Goal: Complete application form: Complete application form

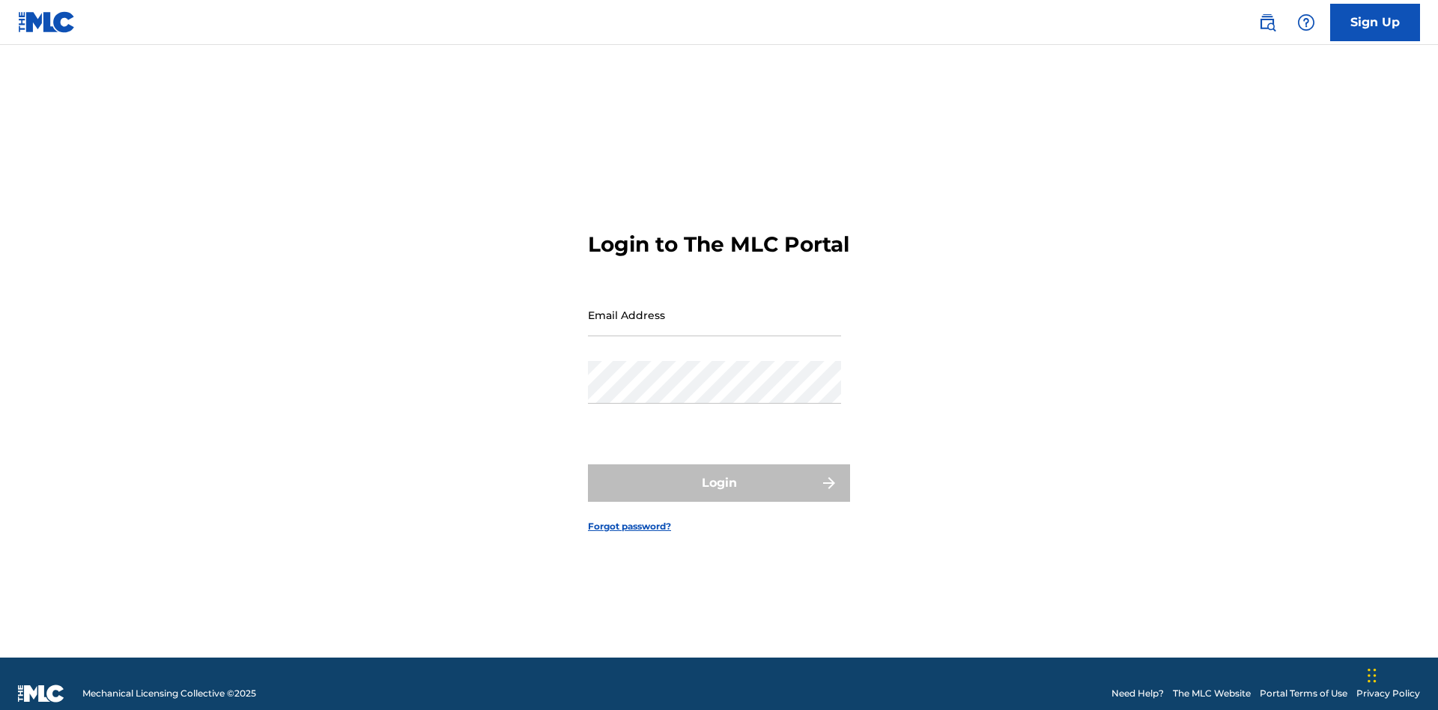
scroll to position [19, 0]
click at [715, 308] on input "Email Address" at bounding box center [714, 315] width 253 height 43
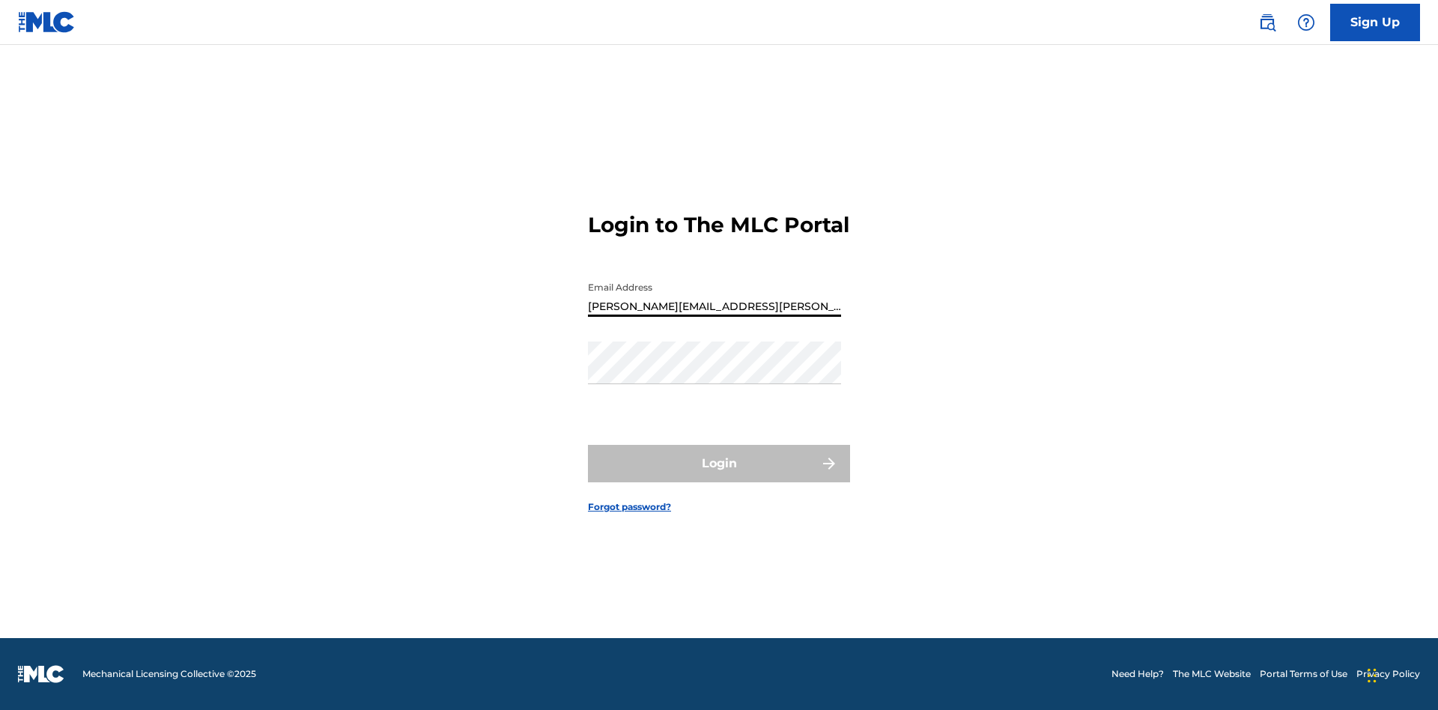
type input "[PERSON_NAME][EMAIL_ADDRESS][PERSON_NAME][DOMAIN_NAME]"
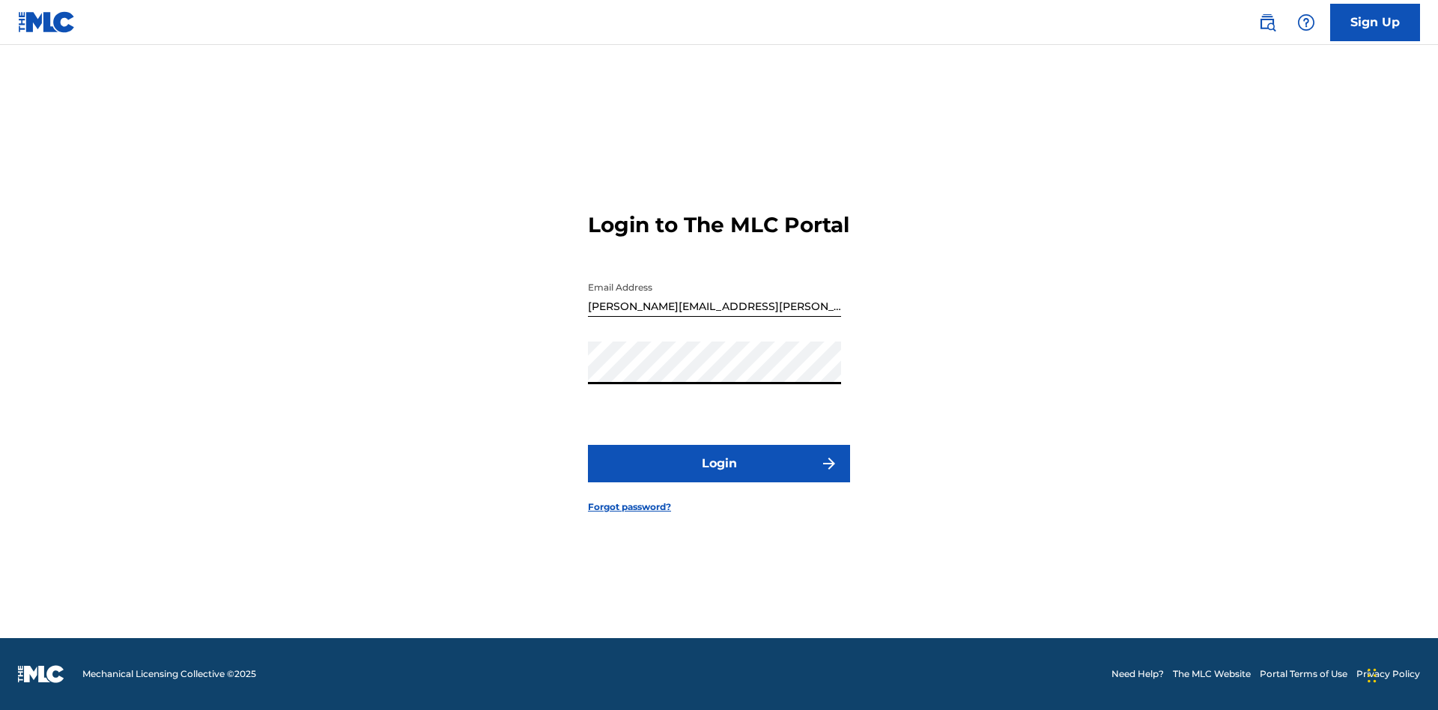
click at [719, 476] on button "Login" at bounding box center [719, 463] width 262 height 37
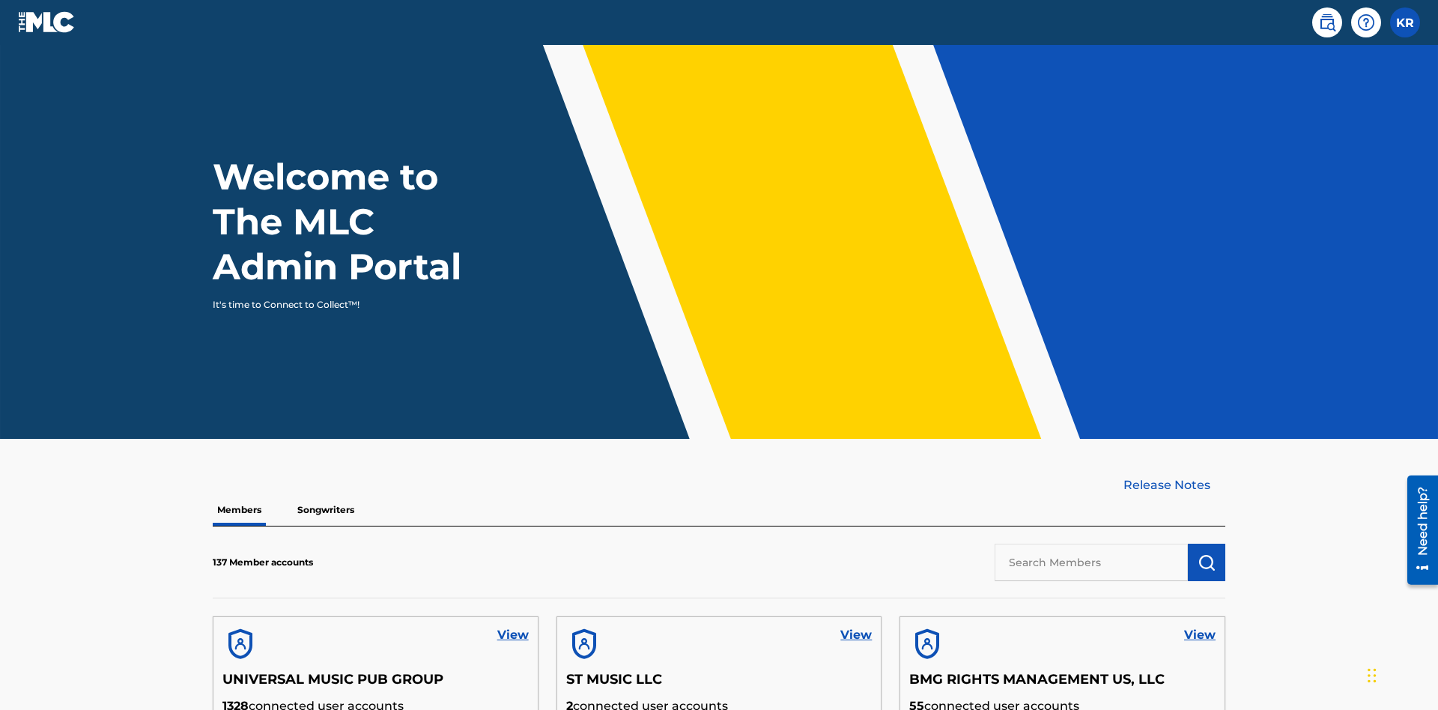
click at [1406, 22] on label at bounding box center [1406, 22] width 30 height 30
click at [1406, 22] on input "KR [PERSON_NAME] [PERSON_NAME][EMAIL_ADDRESS][PERSON_NAME][DOMAIN_NAME] Profile…" at bounding box center [1406, 22] width 0 height 0
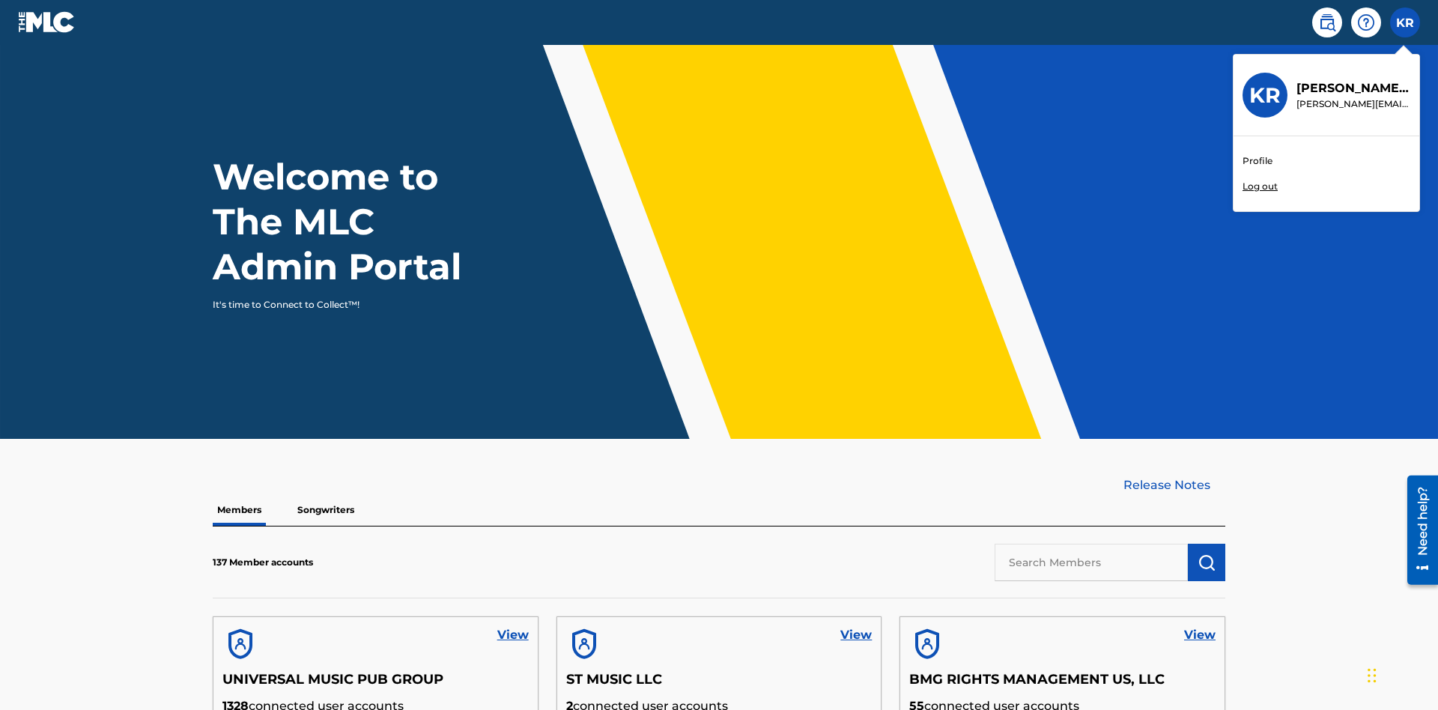
click at [1257, 161] on link "Profile" at bounding box center [1258, 160] width 30 height 13
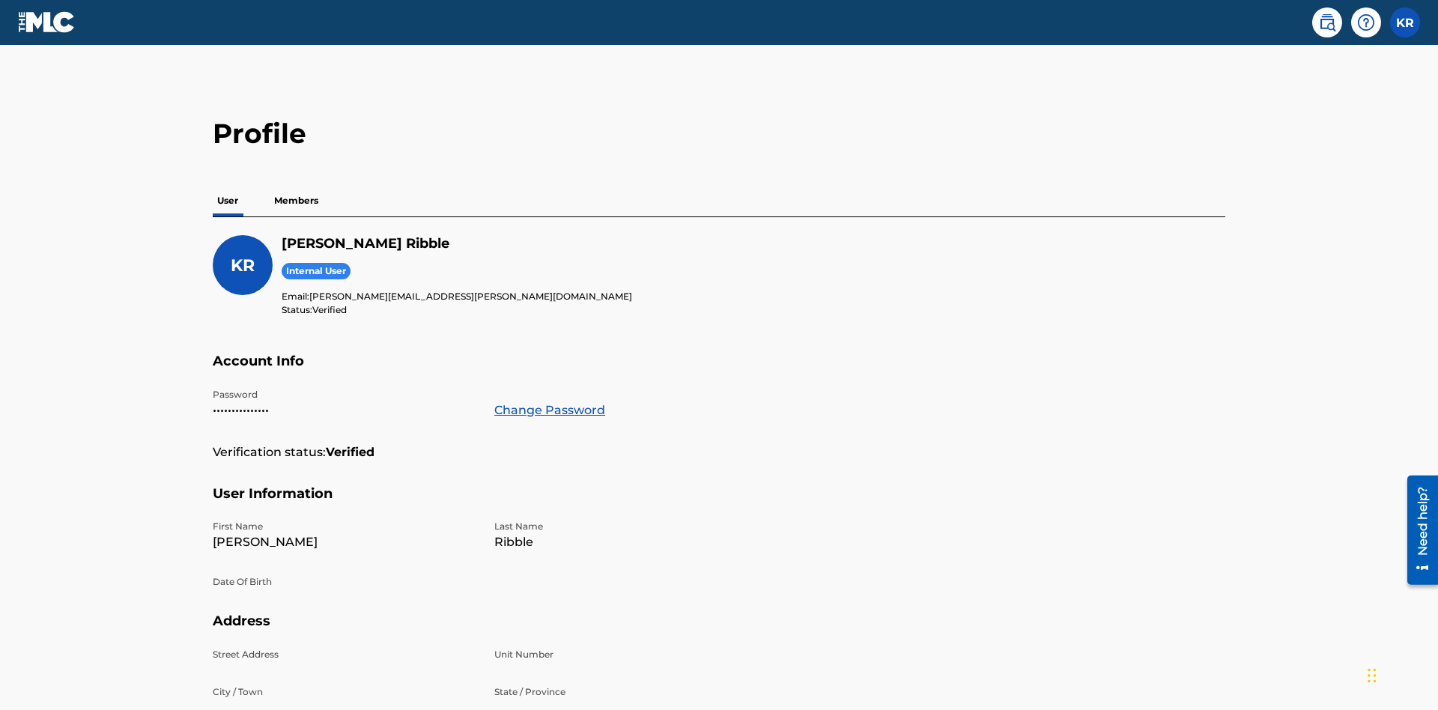
click at [297, 185] on p "Members" at bounding box center [296, 200] width 53 height 31
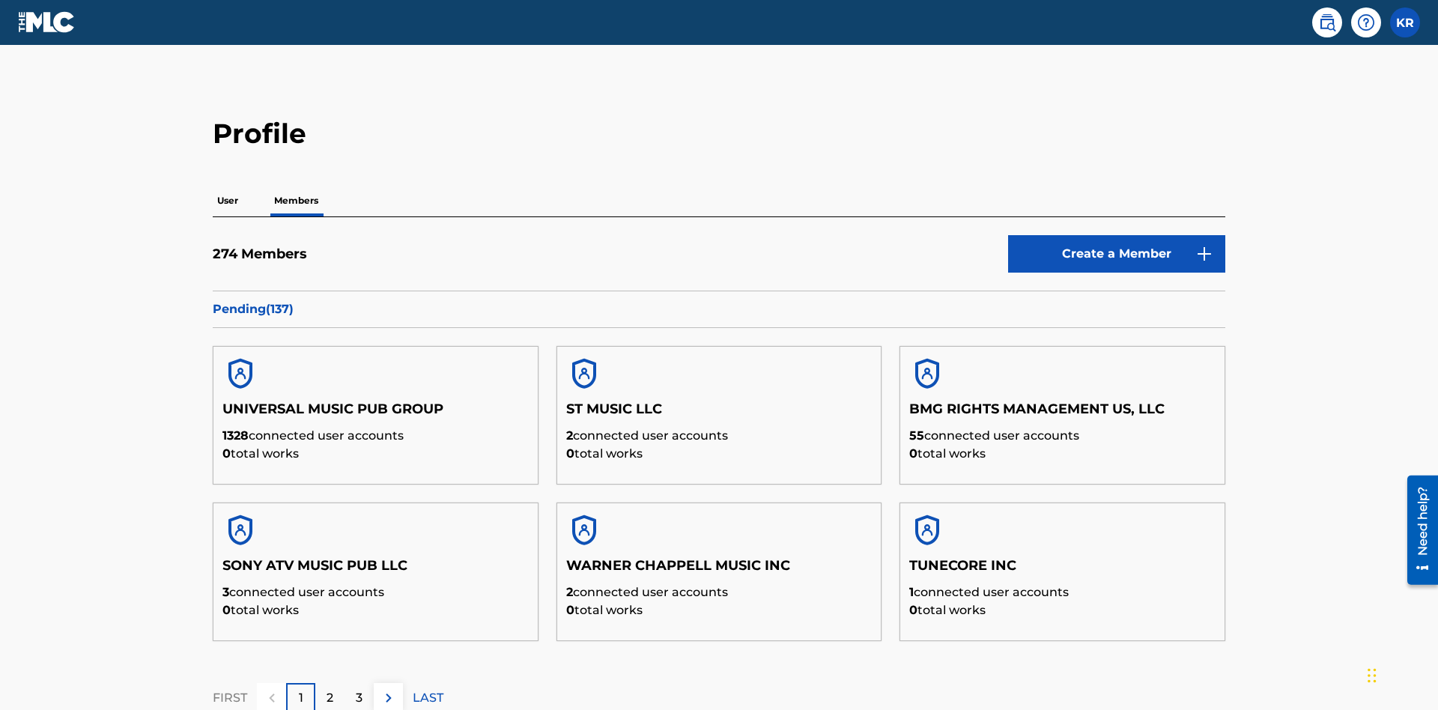
click at [1117, 235] on link "Create a Member" at bounding box center [1116, 253] width 217 height 37
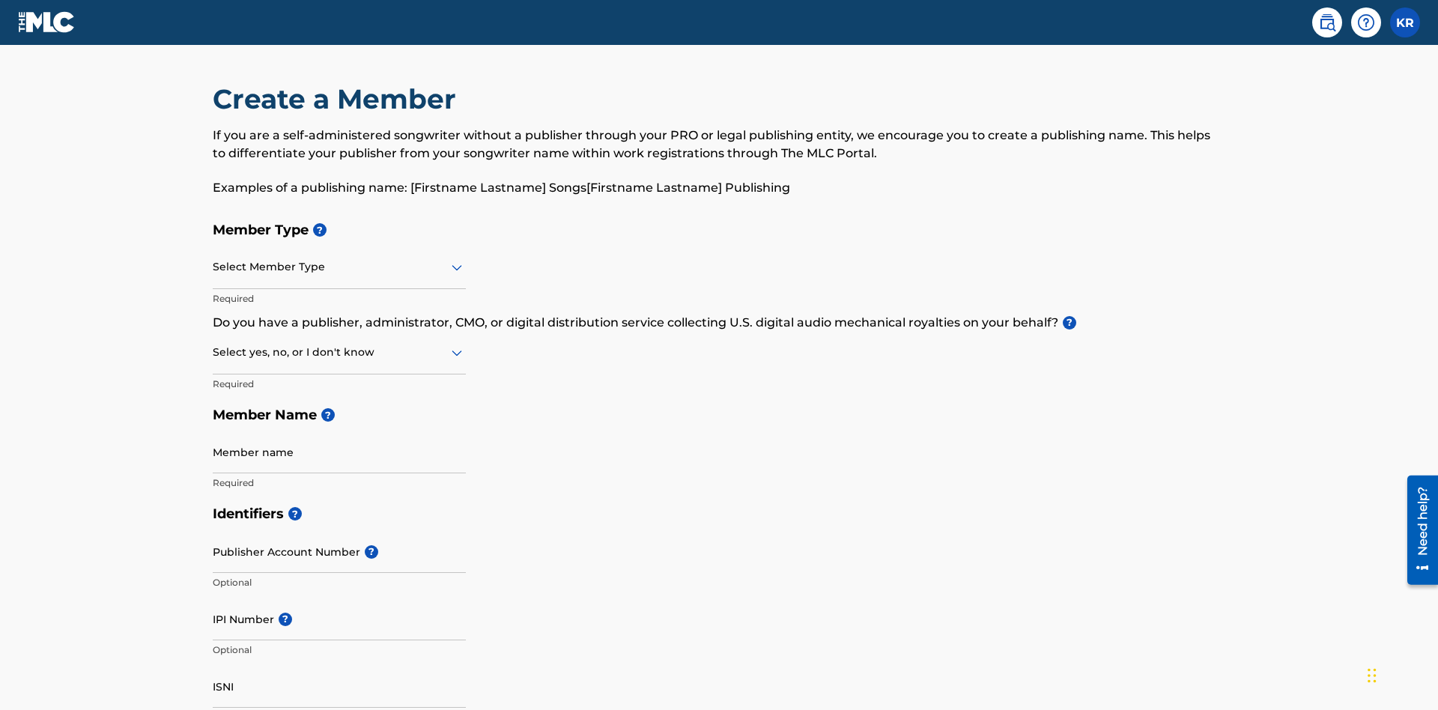
click at [214, 259] on input "text" at bounding box center [214, 267] width 3 height 16
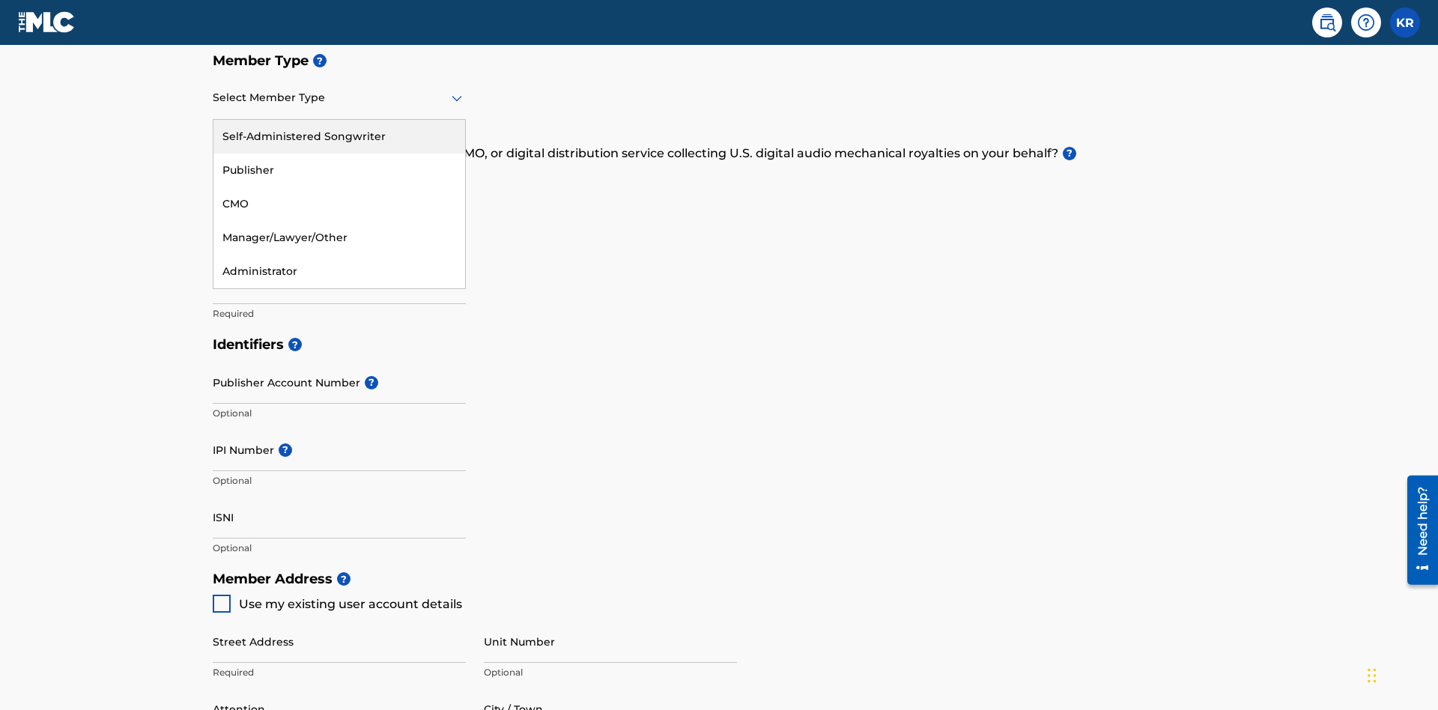
click at [339, 136] on div "Self-Administered Songwriter" at bounding box center [340, 137] width 252 height 34
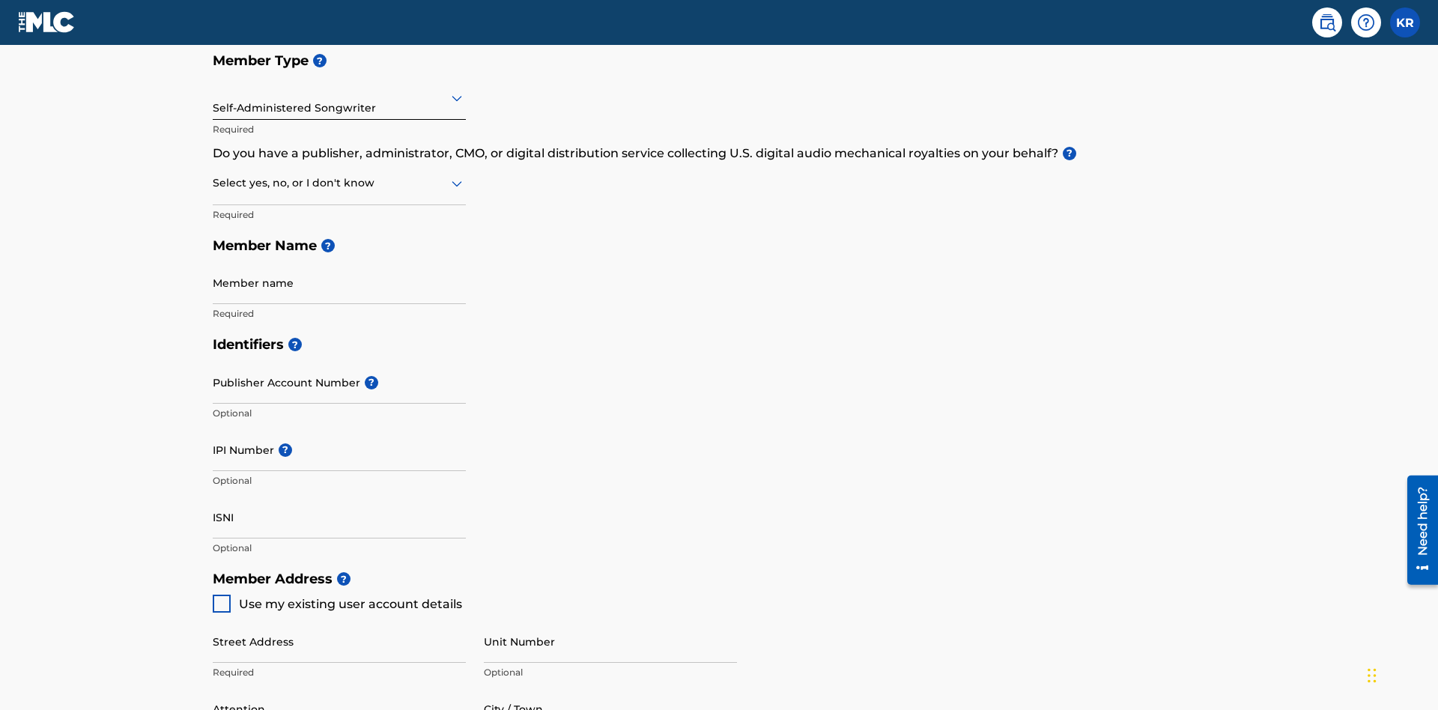
click at [214, 175] on input "text" at bounding box center [214, 183] width 3 height 16
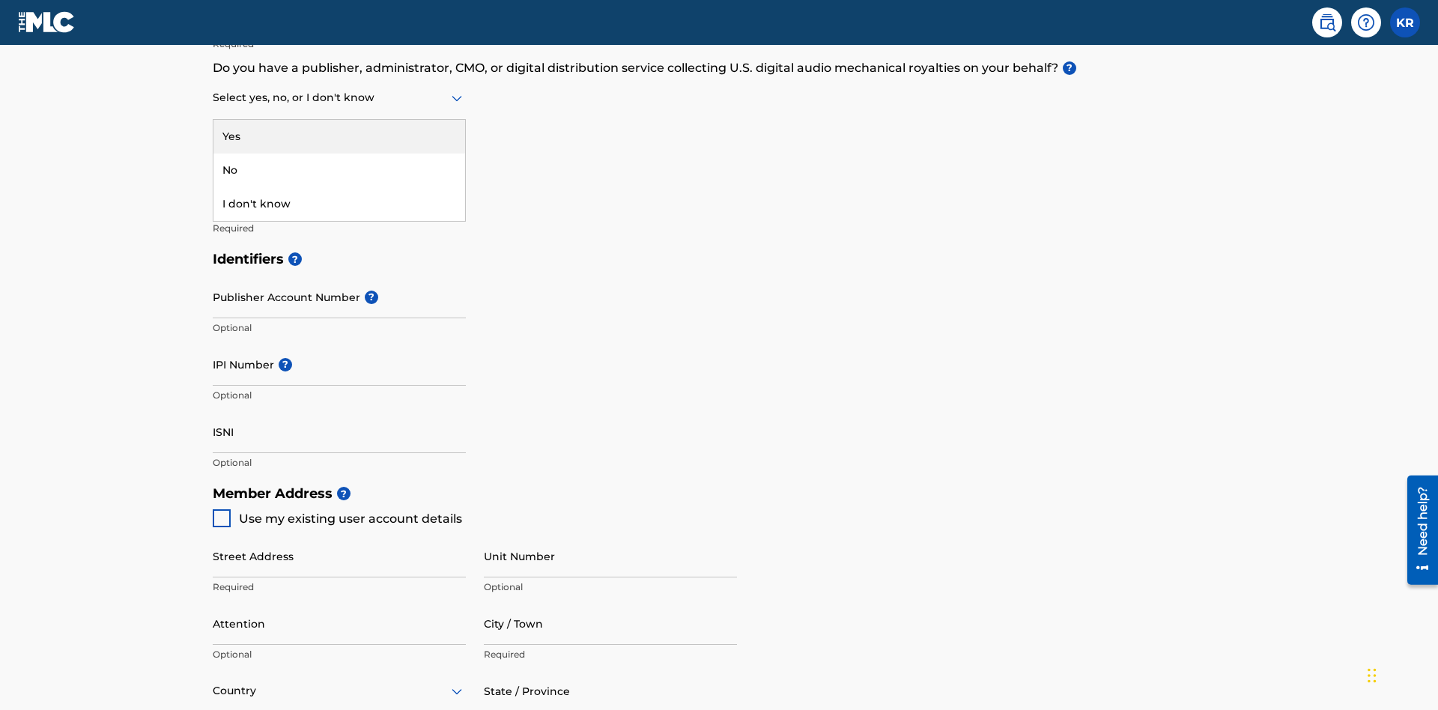
click at [339, 170] on div "No" at bounding box center [340, 171] width 252 height 34
click at [339, 176] on input "Member name" at bounding box center [339, 197] width 253 height 43
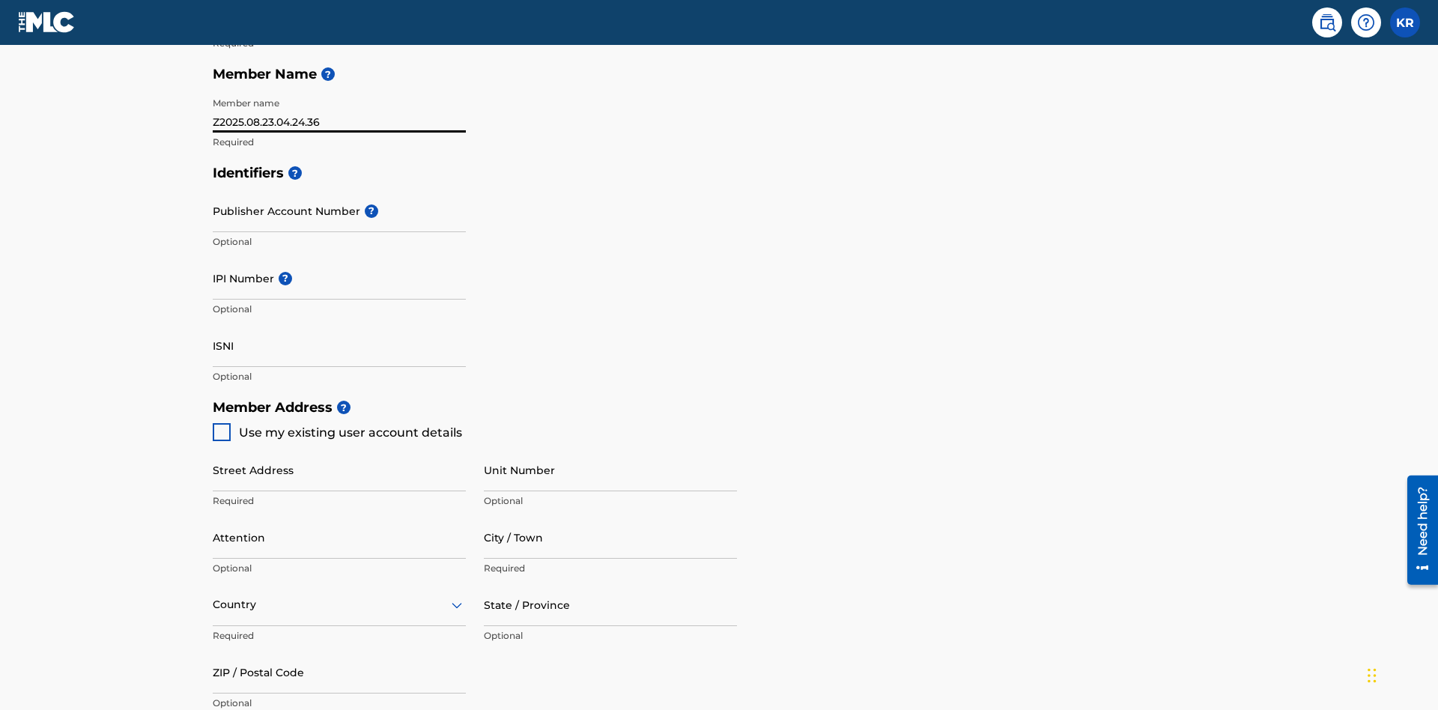
type input "Z2025.08.23.04.24.36"
click at [339, 449] on input "Street Address" at bounding box center [339, 470] width 253 height 43
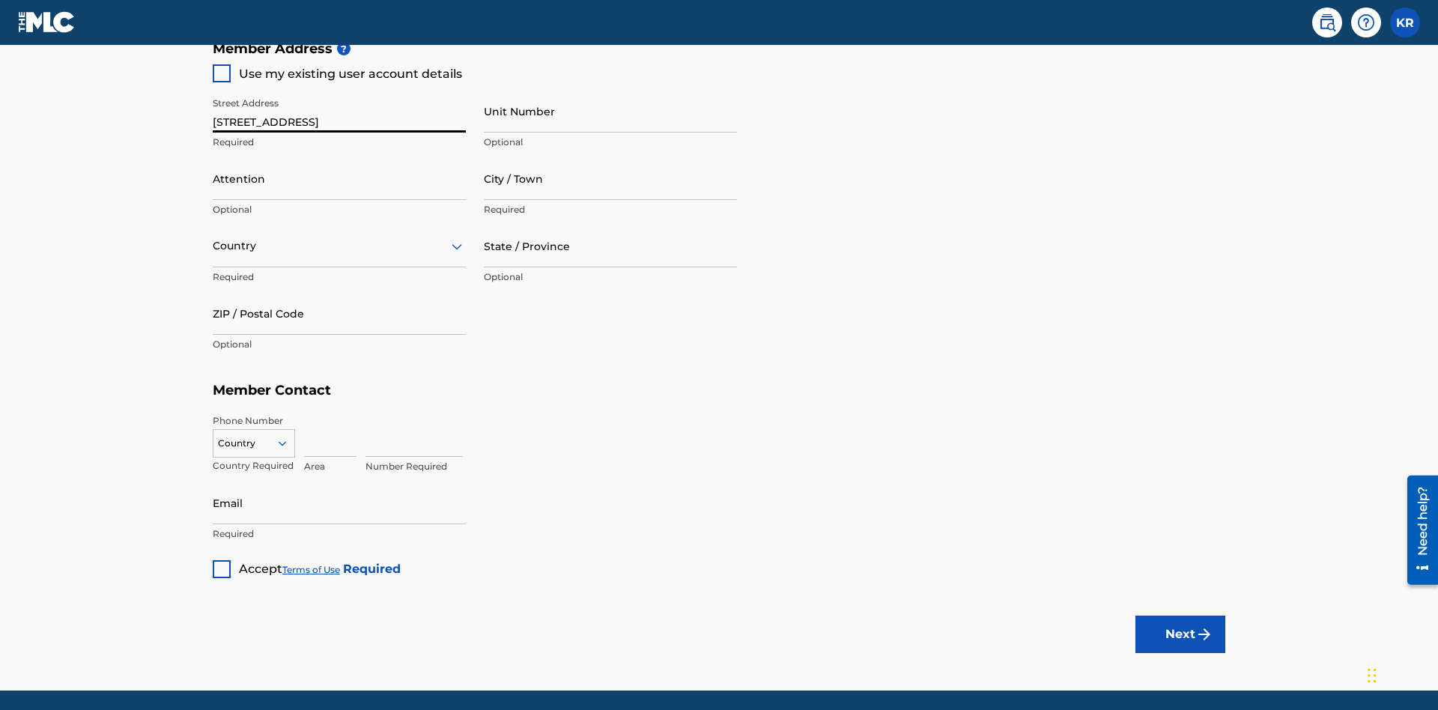
type input "[STREET_ADDRESS]"
click at [611, 111] on input "Unit Number" at bounding box center [610, 111] width 253 height 43
type input "Unit A"
click at [339, 157] on input "Attention" at bounding box center [339, 178] width 253 height 43
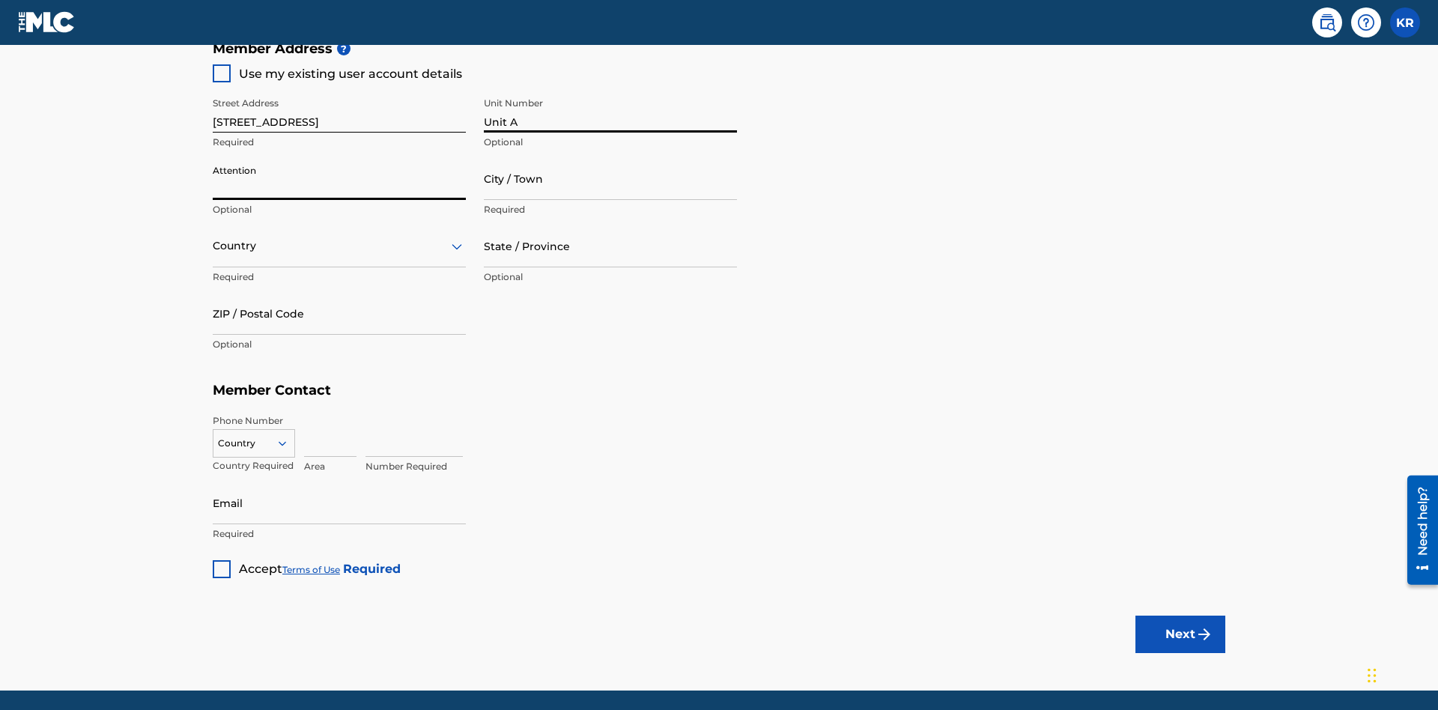
scroll to position [752, 0]
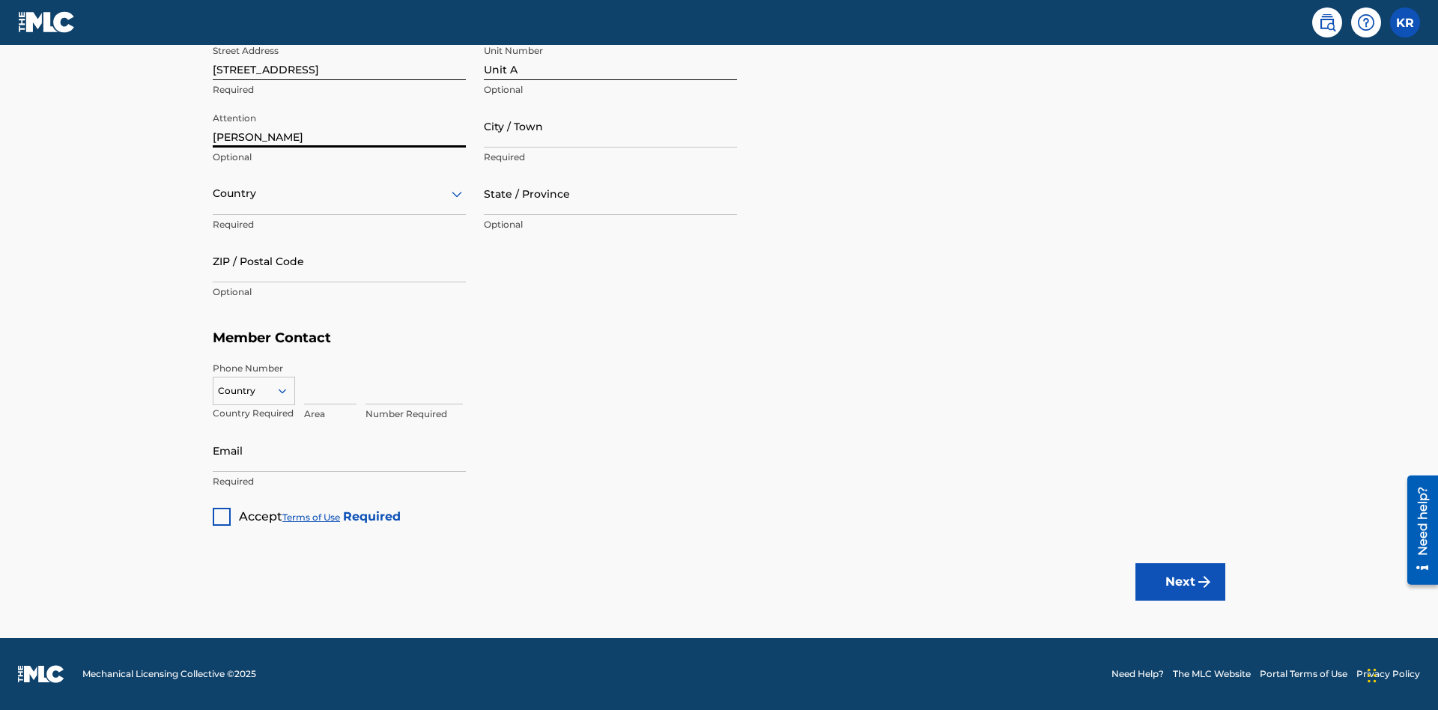
type input "[PERSON_NAME]"
click at [611, 126] on input "City / Town" at bounding box center [610, 126] width 253 height 43
type input "[GEOGRAPHIC_DATA]"
click at [214, 193] on input "text" at bounding box center [214, 194] width 3 height 16
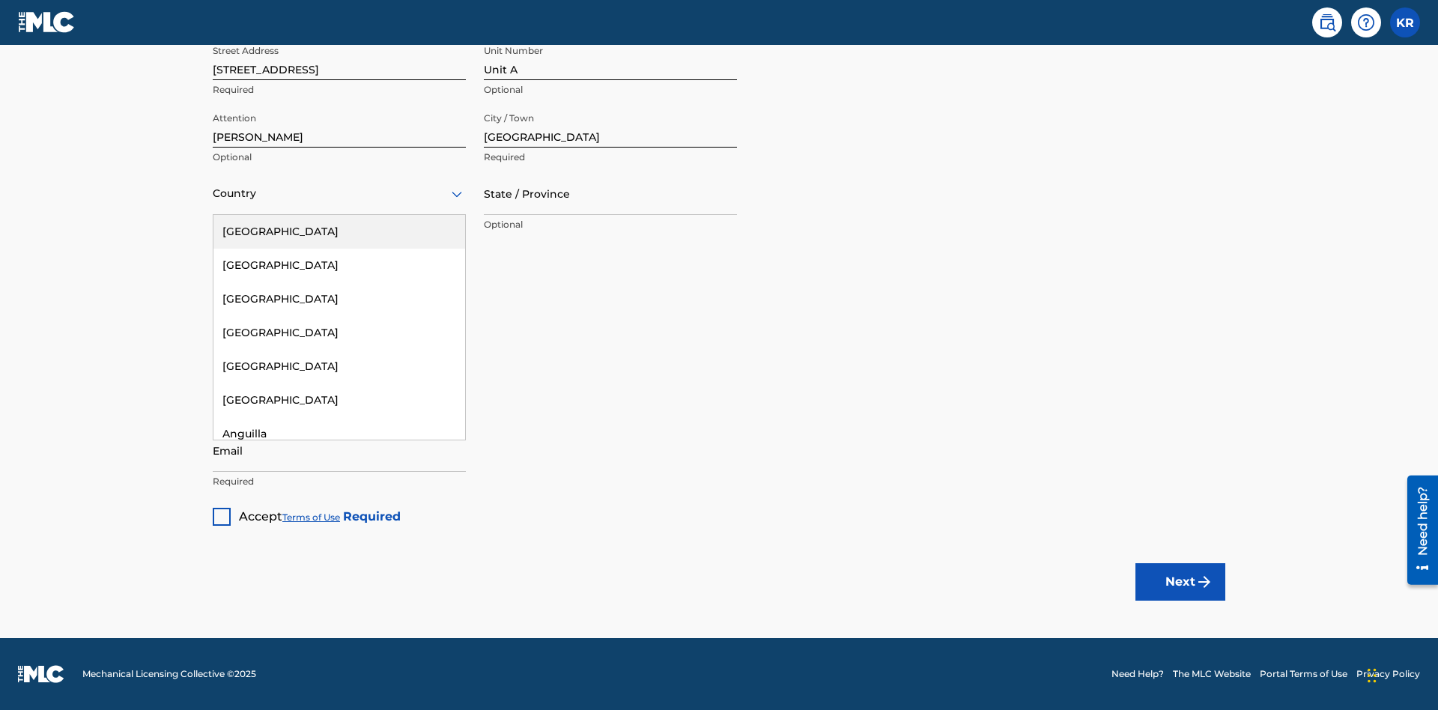
click at [339, 232] on div "[GEOGRAPHIC_DATA]" at bounding box center [340, 232] width 252 height 34
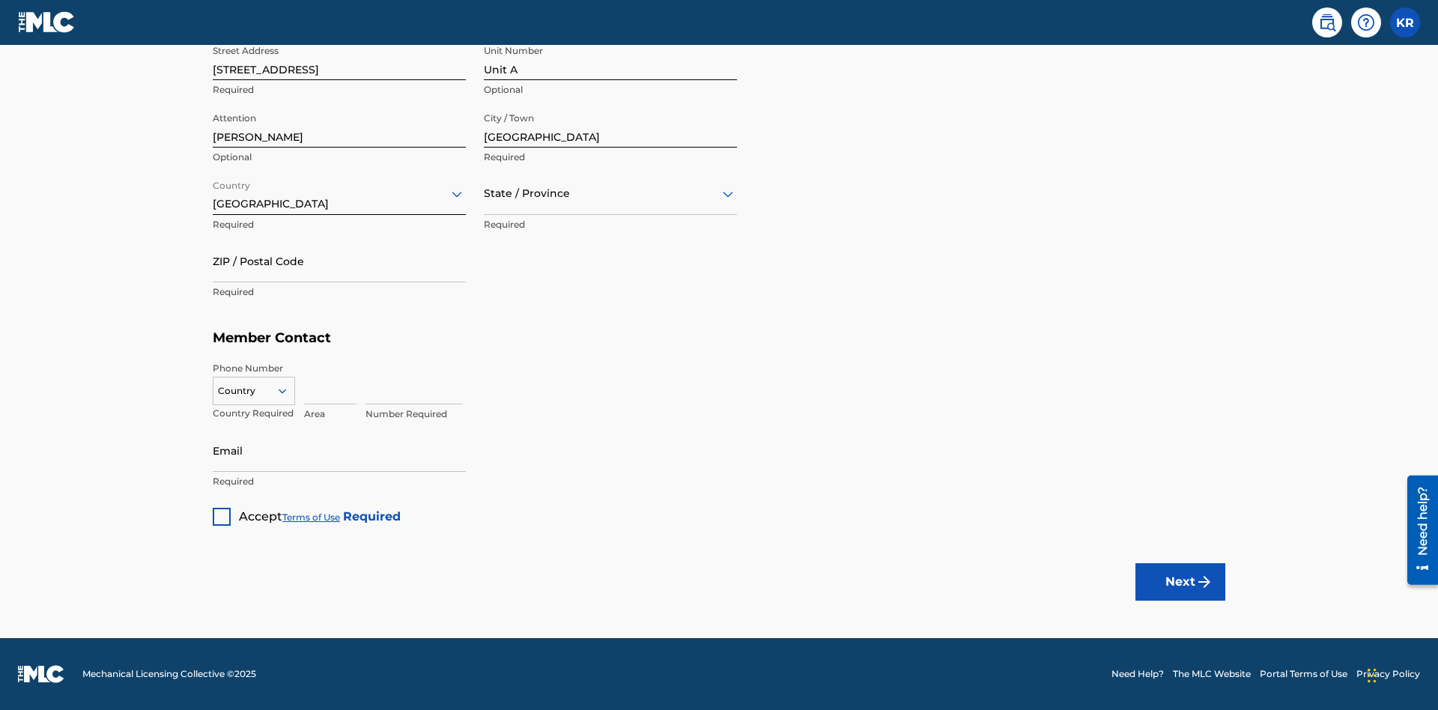
click at [485, 193] on input "text" at bounding box center [485, 194] width 3 height 16
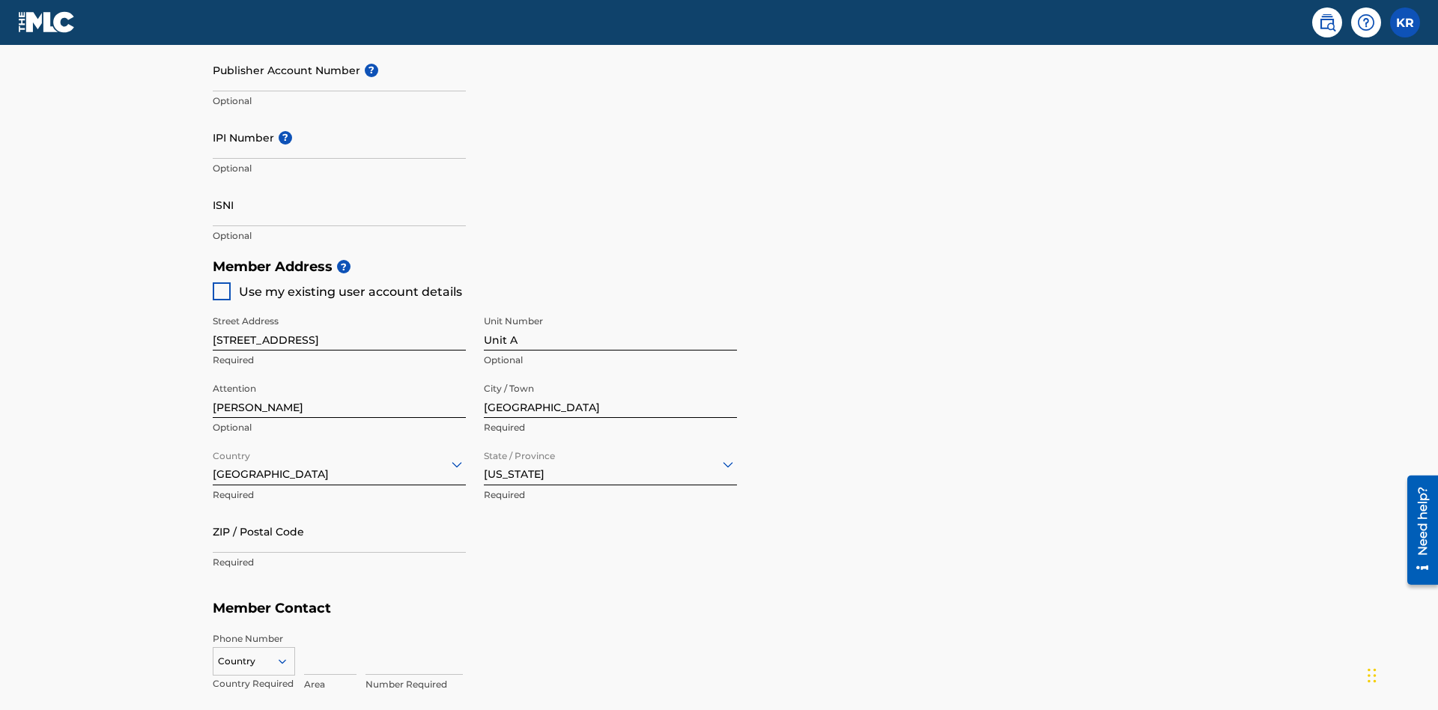
click at [339, 510] on input "ZIP / Postal Code" at bounding box center [339, 531] width 253 height 43
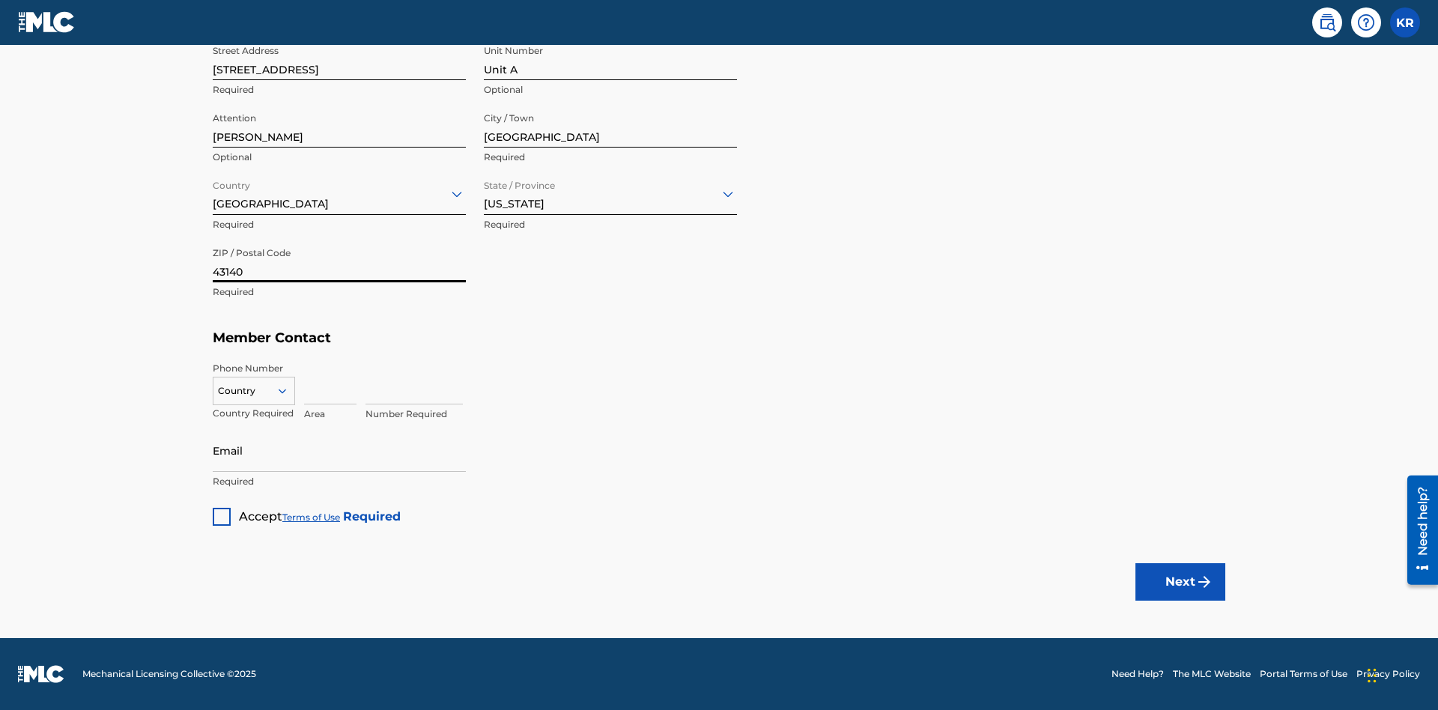
type input "43140"
click at [288, 390] on icon at bounding box center [282, 390] width 13 height 13
click at [254, 414] on div "US, [GEOGRAPHIC_DATA] +1" at bounding box center [254, 428] width 81 height 58
click at [330, 383] on input at bounding box center [330, 383] width 52 height 43
type input "740"
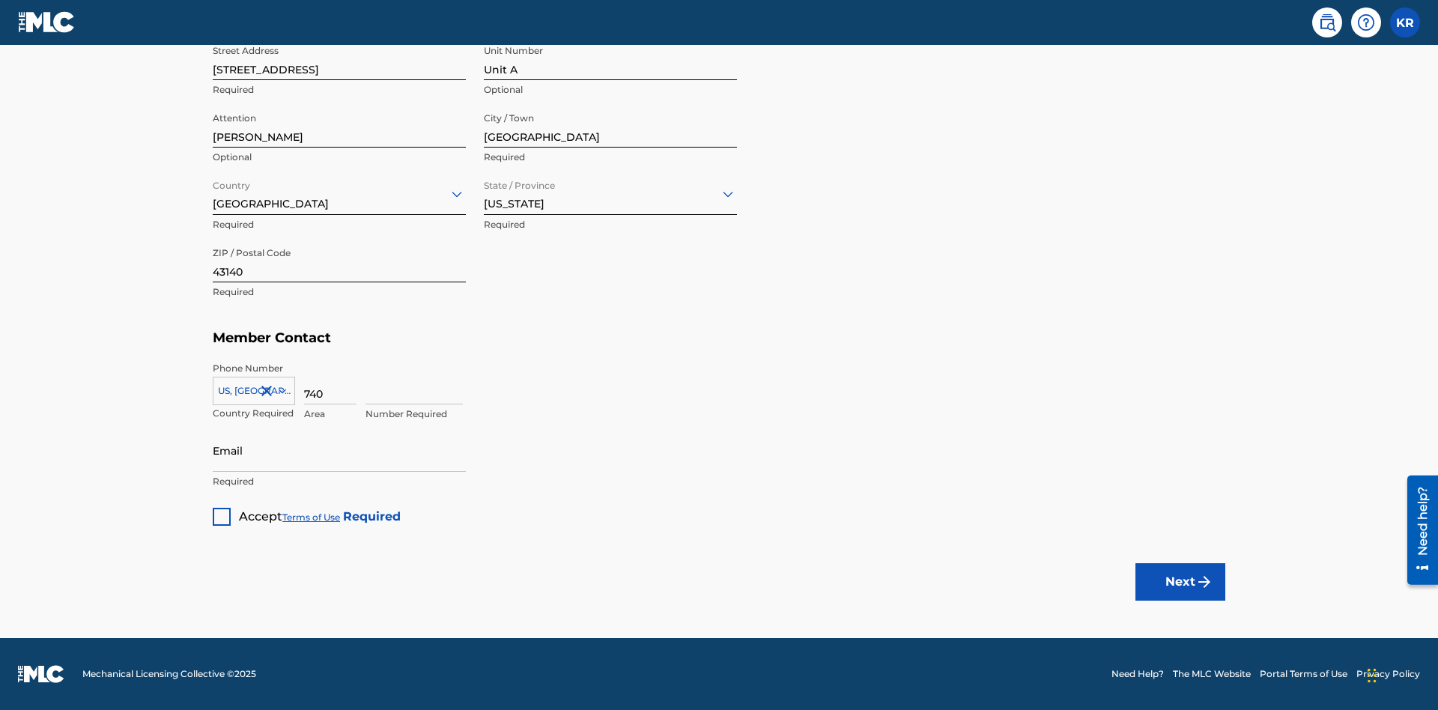
click at [414, 383] on input at bounding box center [414, 383] width 97 height 43
type input "8675309"
click at [339, 450] on input "Email" at bounding box center [339, 450] width 253 height 43
type input "[EMAIL_ADDRESS][DOMAIN_NAME]"
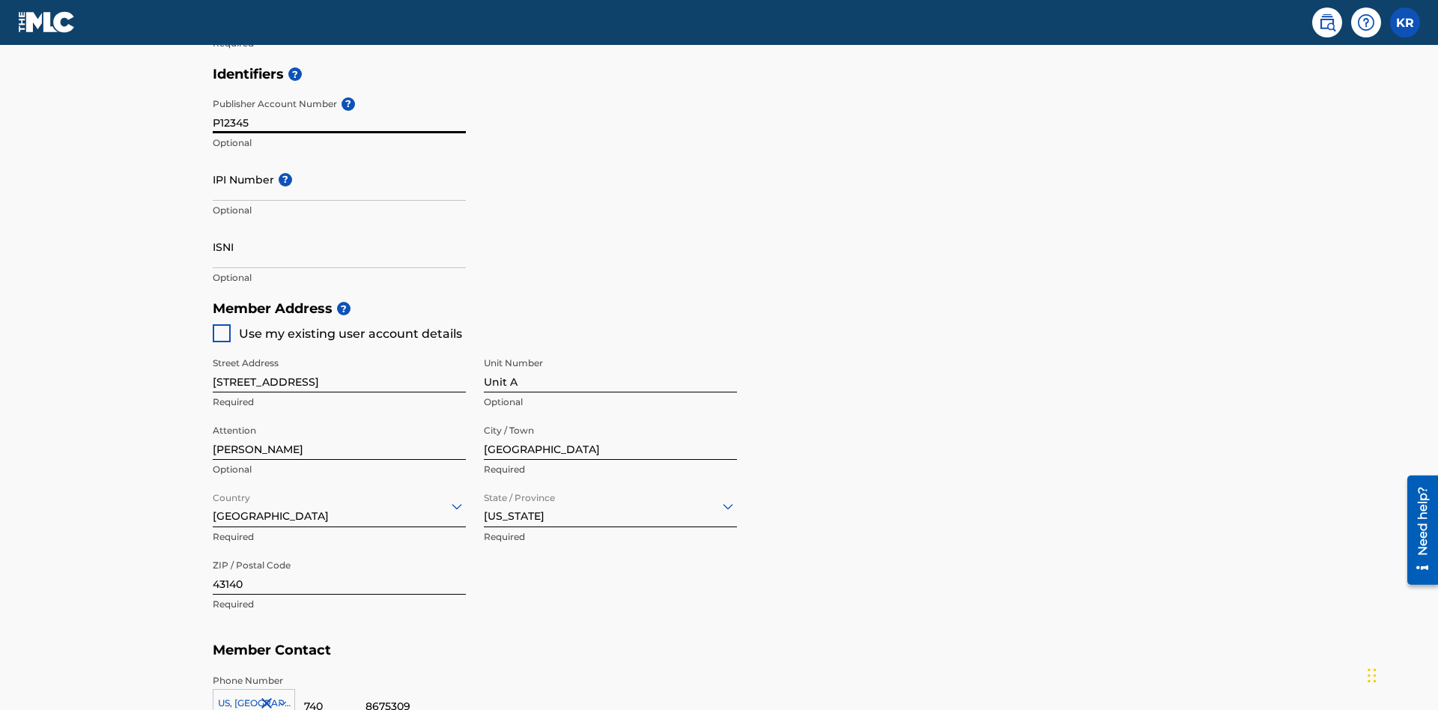
type input "P12345"
click at [339, 158] on input "IPI Number ?" at bounding box center [339, 179] width 253 height 43
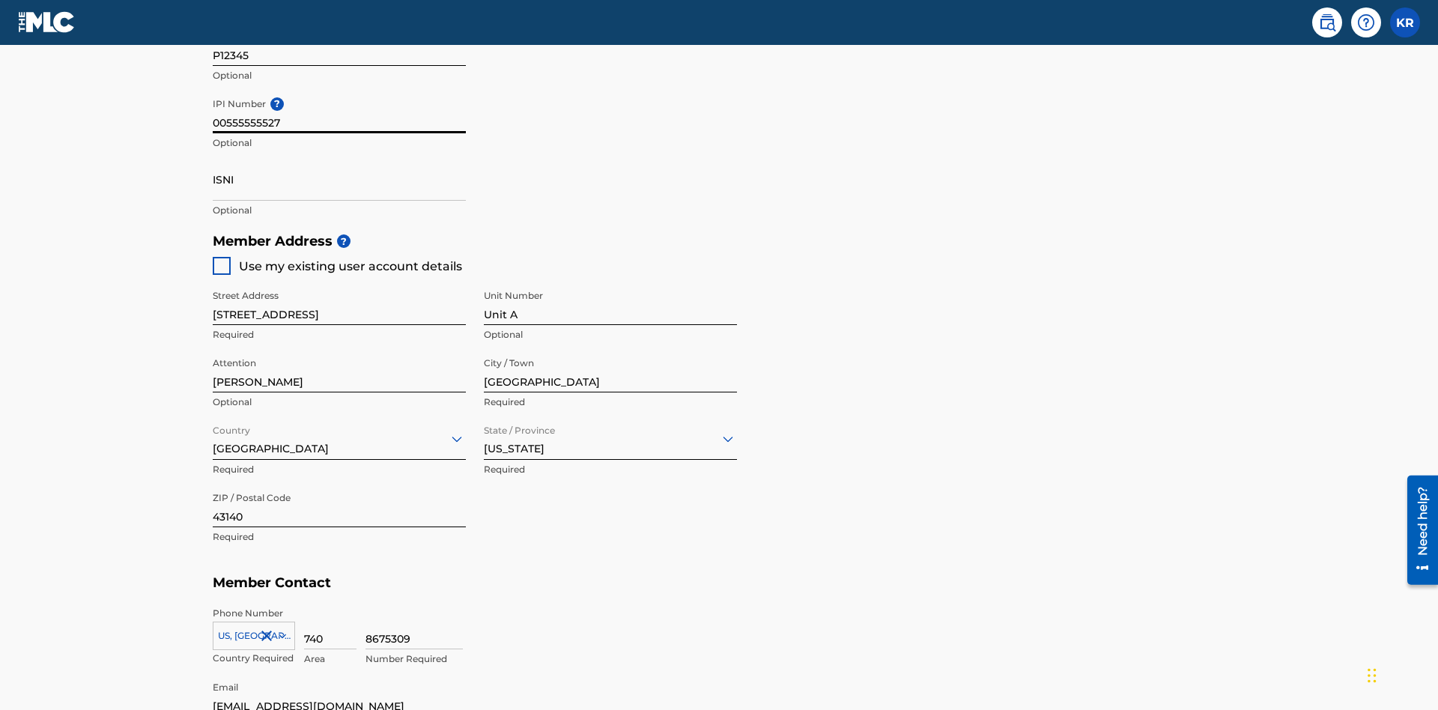
type input "00555555527"
click at [339, 158] on input "ISNI" at bounding box center [339, 179] width 253 height 43
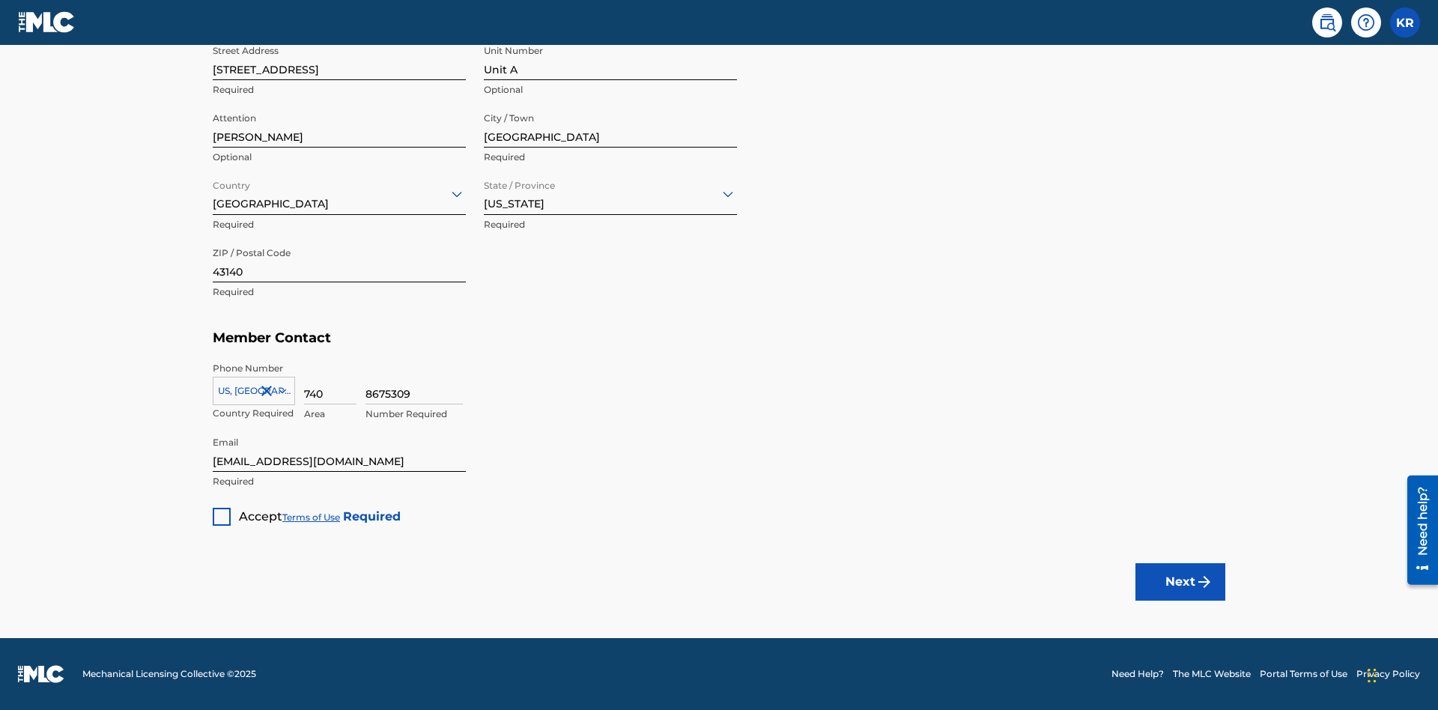
type input "1783704242094149"
click at [222, 516] on div at bounding box center [222, 517] width 18 height 18
click at [1181, 581] on button "Next" at bounding box center [1181, 581] width 90 height 37
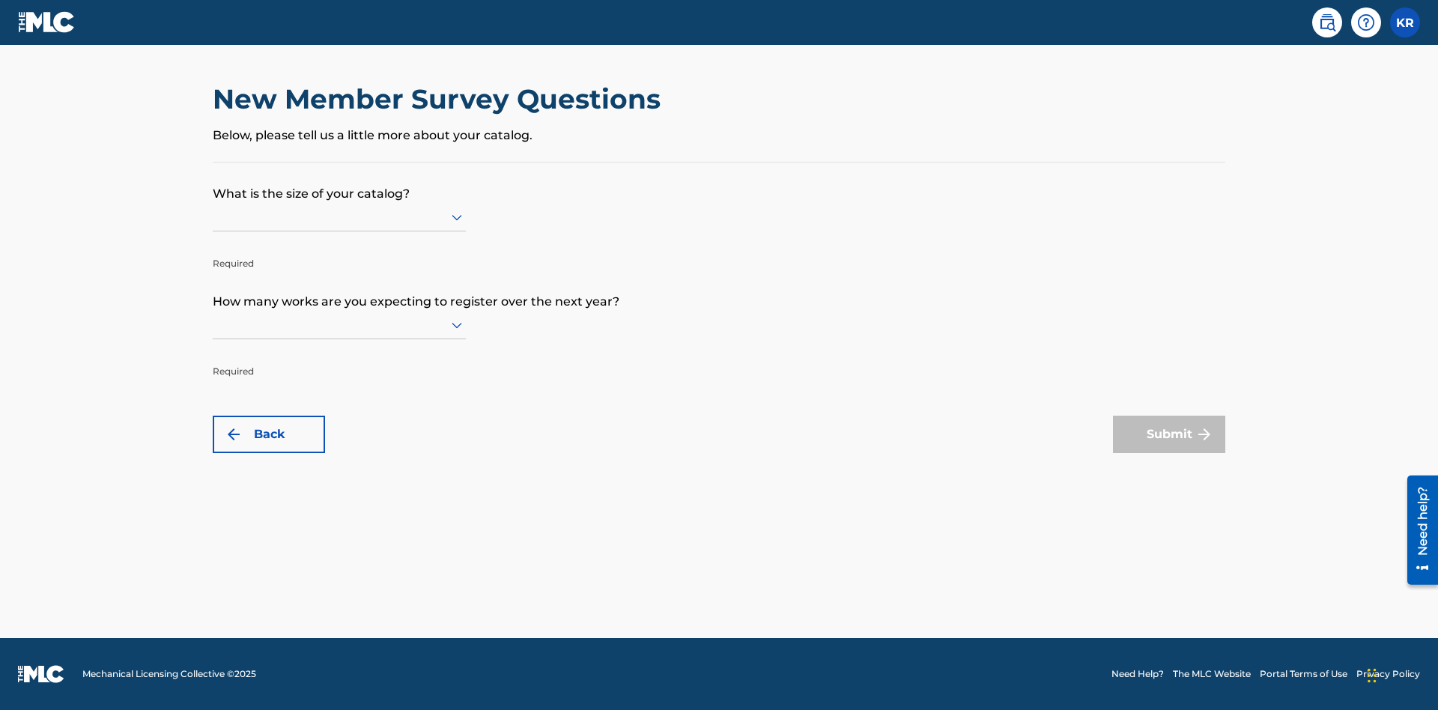
click at [214, 217] on input "text" at bounding box center [214, 217] width 3 height 16
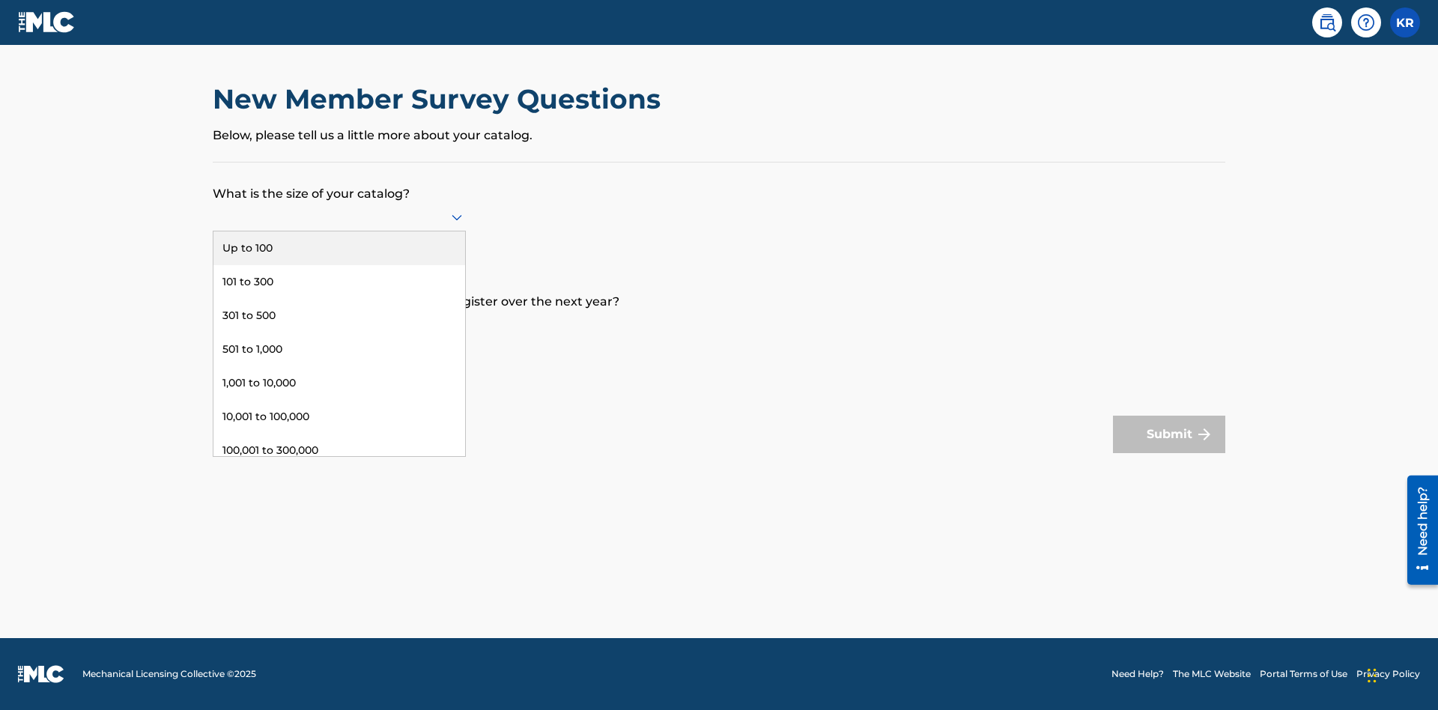
click at [339, 468] on div "301,000 to 500,000" at bounding box center [340, 485] width 252 height 34
